Goal: Find specific page/section: Find specific page/section

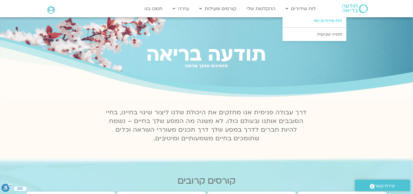
click at [318, 21] on link "לוח שידורים יומי" at bounding box center [314, 20] width 64 height 13
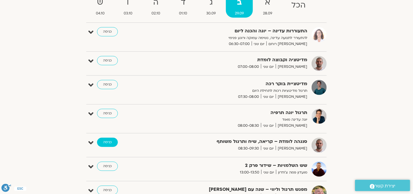
click at [107, 140] on link "כניסה" at bounding box center [107, 142] width 21 height 9
